Goal: Information Seeking & Learning: Learn about a topic

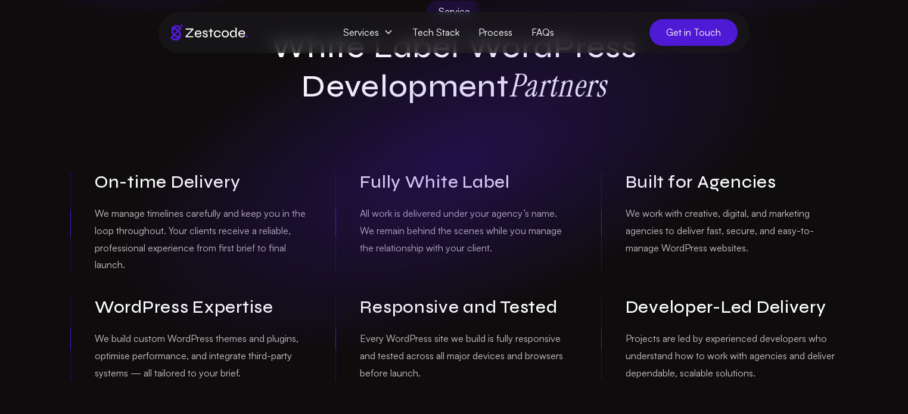
scroll to position [136, 0]
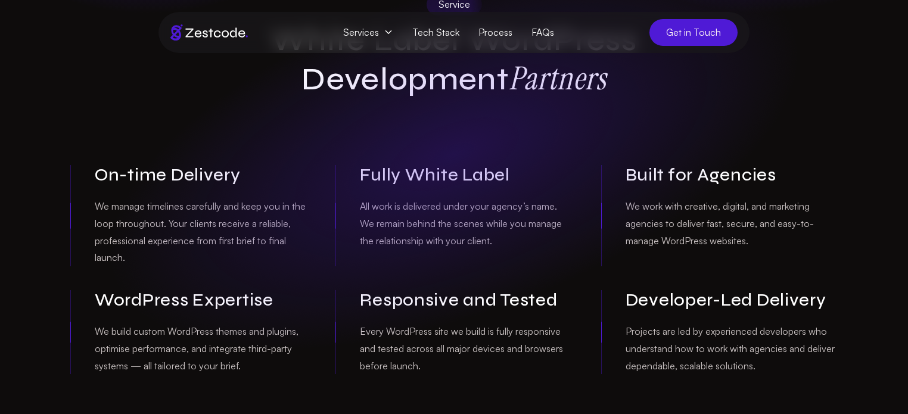
click at [619, 207] on div "Built for Agencies We work with creative, digital, and marketing agencies to de…" at bounding box center [719, 215] width 236 height 101
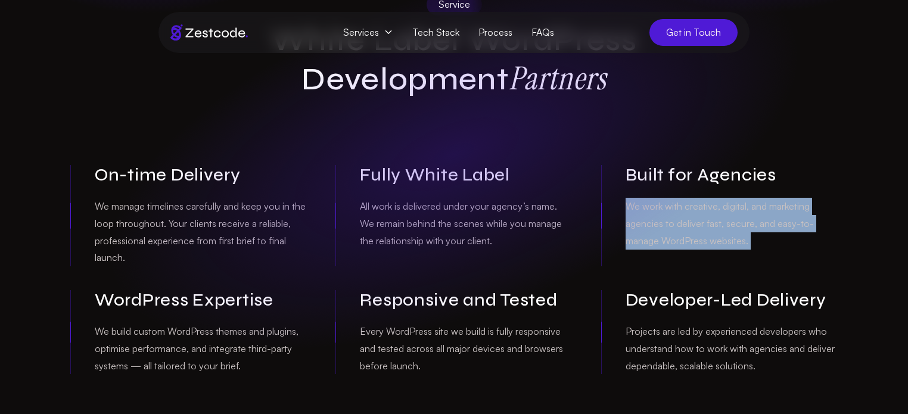
drag, startPoint x: 619, startPoint y: 207, endPoint x: 755, endPoint y: 234, distance: 139.0
click at [755, 234] on div "Built for Agencies We work with creative, digital, and marketing agencies to de…" at bounding box center [719, 215] width 236 height 101
copy p "We work with creative, digital, and marketing agencies to deliver fast, secure,…"
click at [708, 198] on p "We work with creative, digital, and marketing agencies to deliver fast, secure,…" at bounding box center [731, 223] width 212 height 51
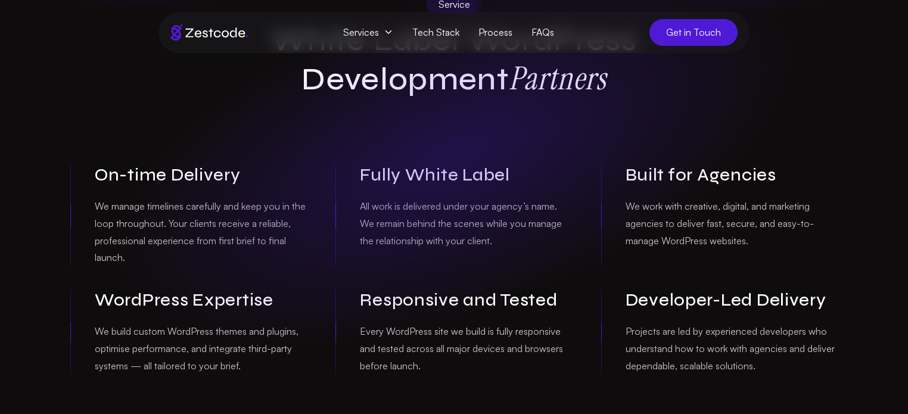
click at [706, 201] on p "We work with creative, digital, and marketing agencies to deliver fast, secure,…" at bounding box center [731, 223] width 212 height 51
copy p "creative"
click at [672, 206] on p "We work with creative, digital, and marketing agencies to deliver fast, secure,…" at bounding box center [731, 223] width 212 height 51
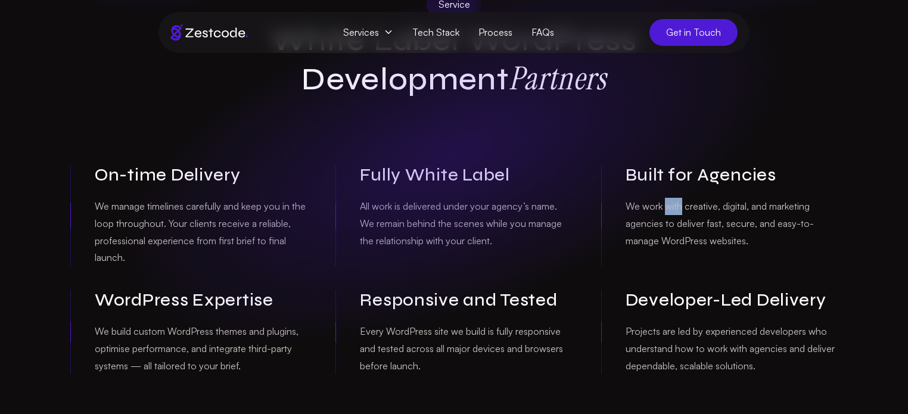
copy p "with"
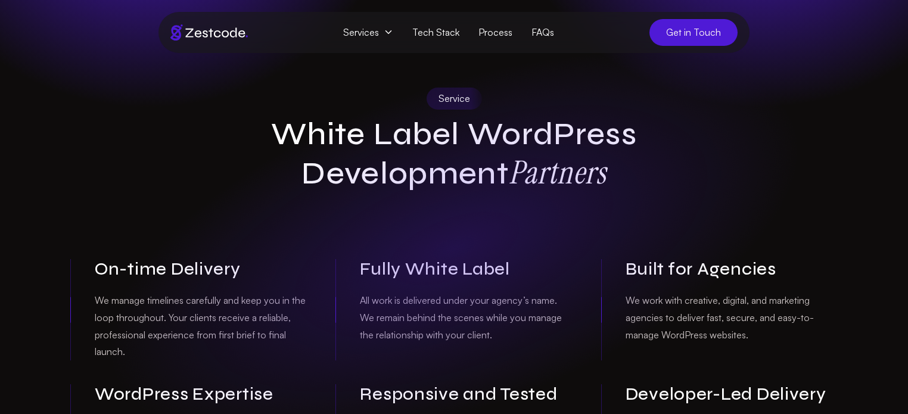
scroll to position [38, 0]
